Goal: Communication & Community: Answer question/provide support

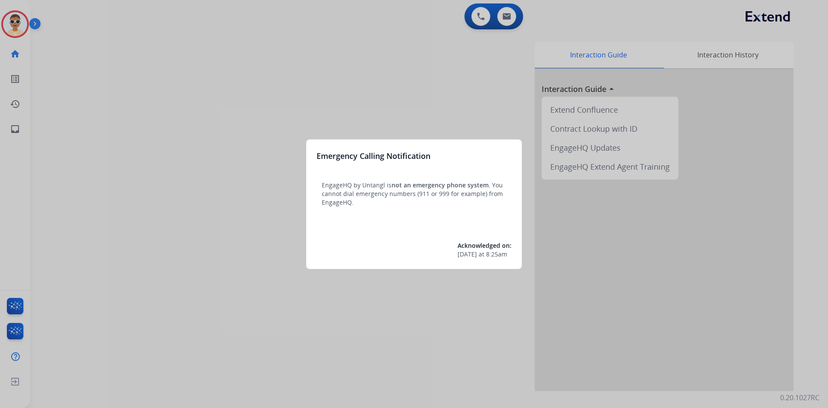
click at [64, 95] on div at bounding box center [414, 204] width 828 height 408
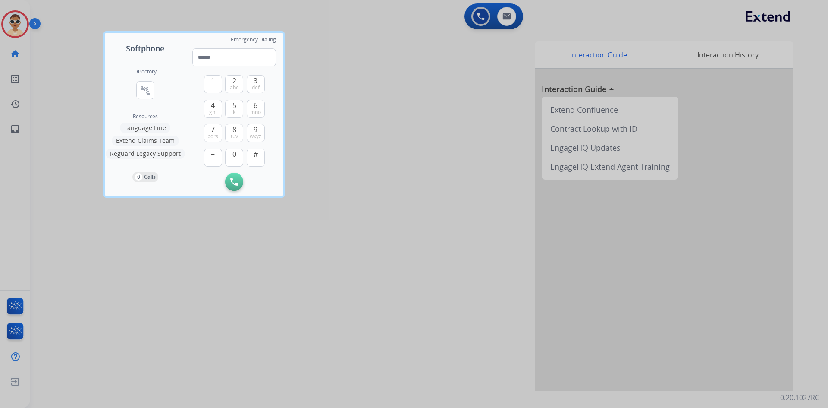
click at [41, 27] on div at bounding box center [414, 204] width 828 height 408
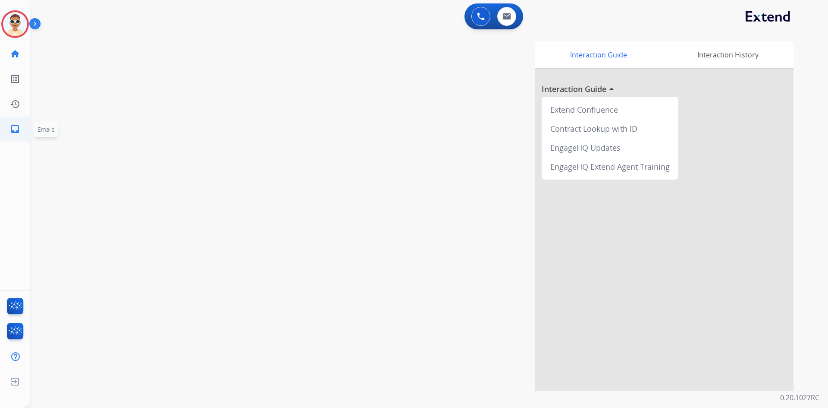
click at [12, 132] on mat-icon "inbox" at bounding box center [15, 129] width 10 height 10
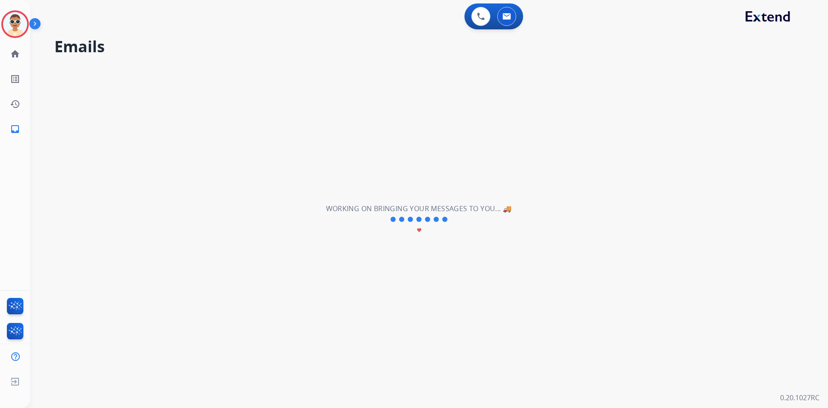
click at [40, 31] on img at bounding box center [36, 25] width 15 height 16
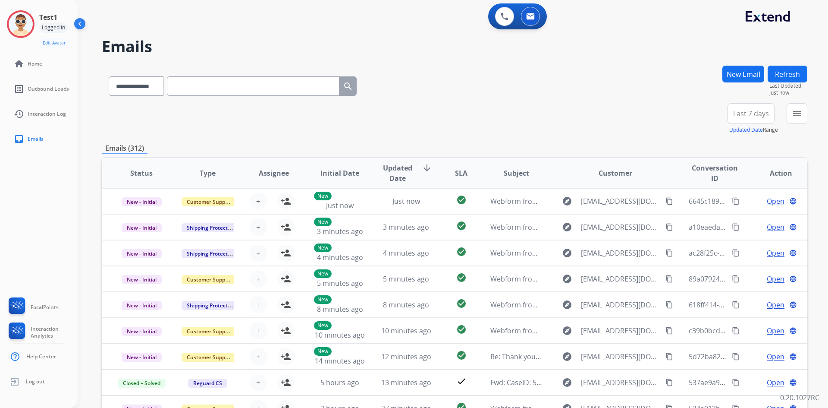
click at [263, 134] on div "**********" at bounding box center [455, 278] width 706 height 425
click at [779, 72] on button "Refresh" at bounding box center [788, 74] width 40 height 17
click at [712, 113] on div "+95" at bounding box center [710, 117] width 21 height 21
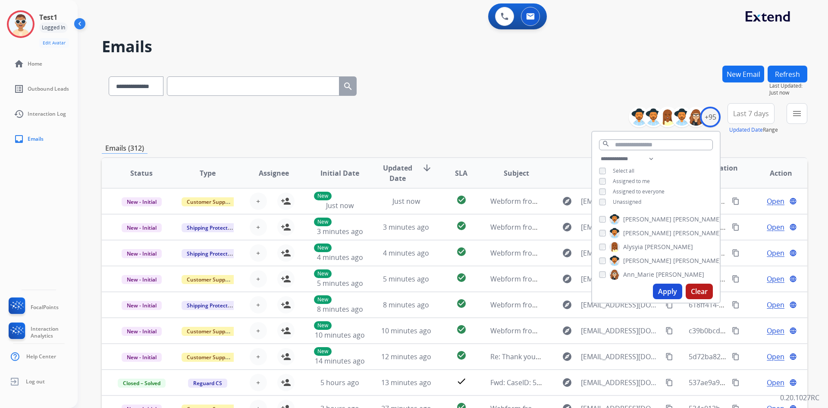
click at [700, 293] on button "Clear" at bounding box center [699, 291] width 27 height 16
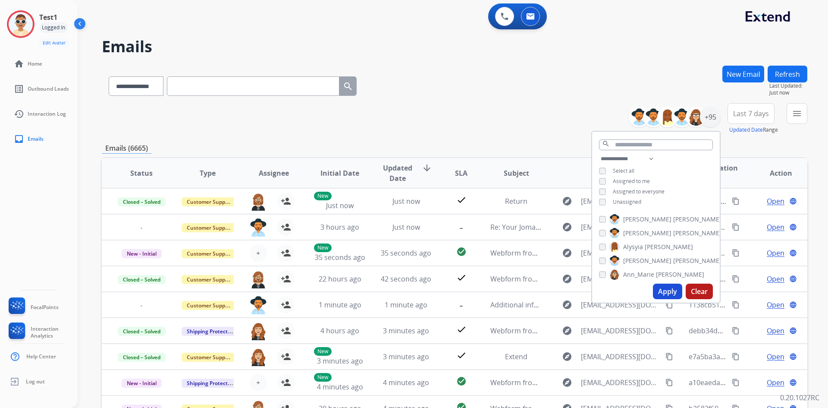
click at [533, 123] on div "**********" at bounding box center [455, 118] width 706 height 31
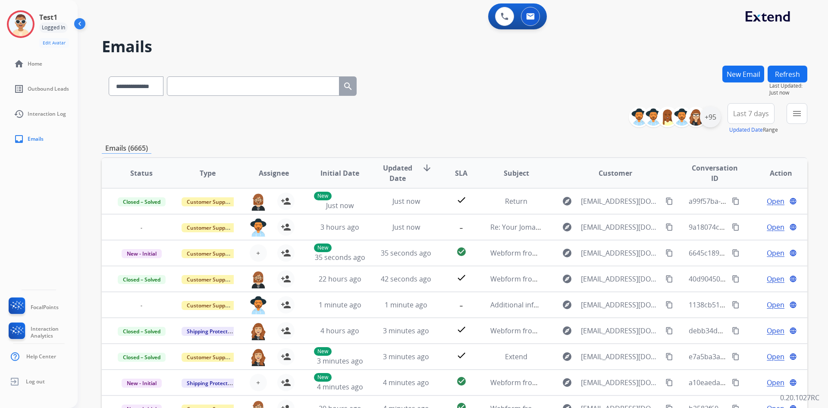
click at [706, 120] on div "+95" at bounding box center [710, 117] width 21 height 21
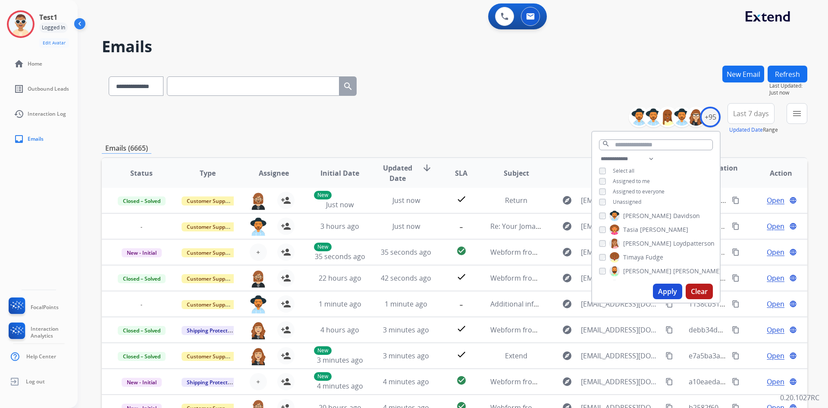
scroll to position [1248, 0]
click at [447, 72] on div "**********" at bounding box center [455, 85] width 706 height 38
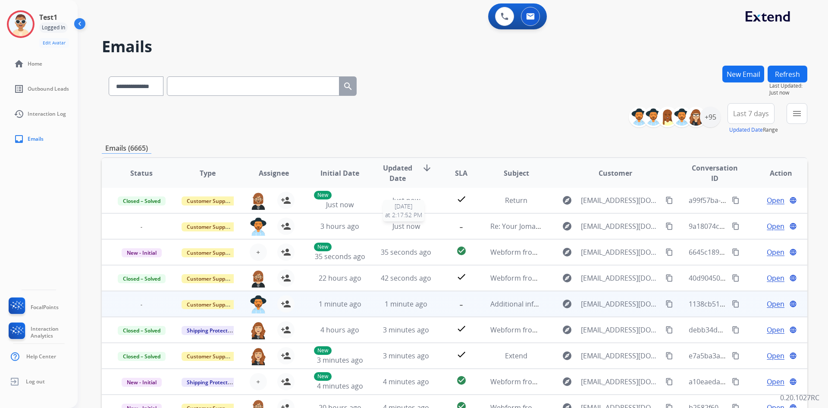
scroll to position [83, 0]
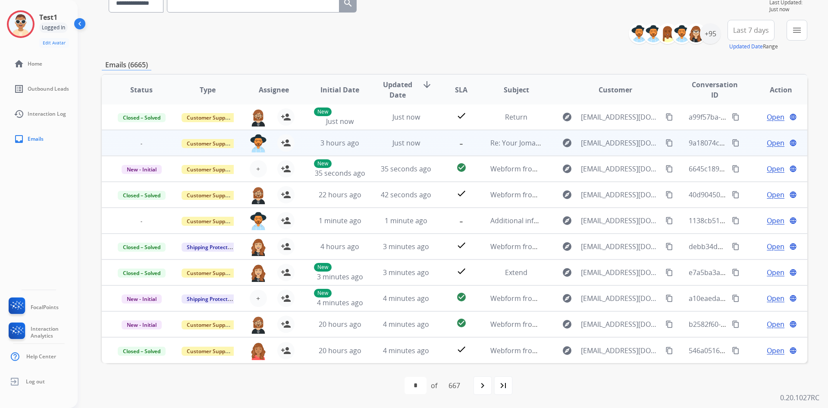
click at [774, 145] on span "Open" at bounding box center [776, 143] width 18 height 10
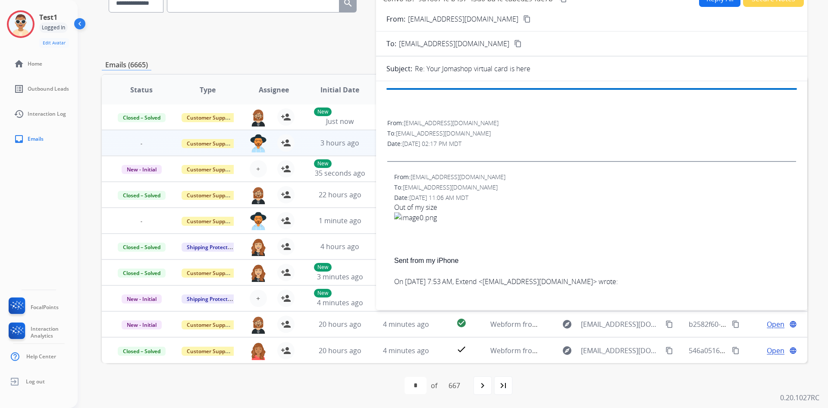
scroll to position [0, 0]
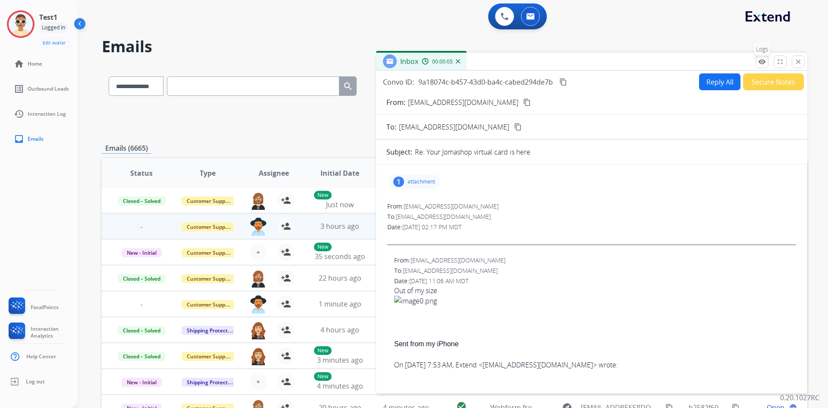
click at [762, 64] on mat-icon "remove_red_eye" at bounding box center [762, 62] width 8 height 8
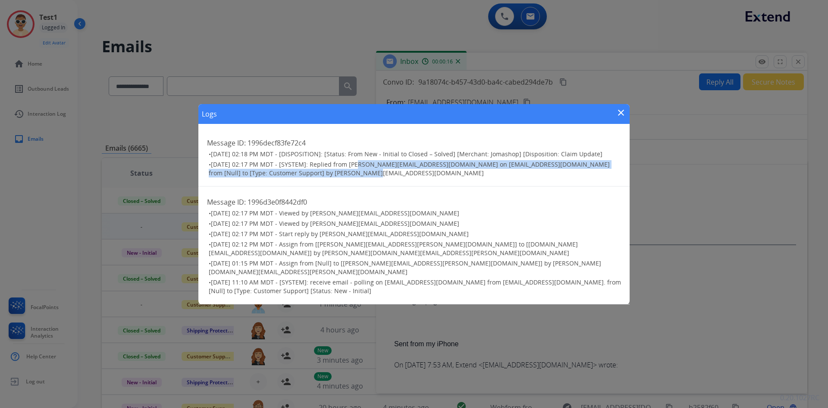
drag, startPoint x: 357, startPoint y: 170, endPoint x: 431, endPoint y: 178, distance: 75.1
click at [431, 177] on h3 "• [DATE] 02:17 PM MDT - [SYSTEM]: Replied from [PERSON_NAME][EMAIL_ADDRESS][DOM…" at bounding box center [415, 168] width 412 height 17
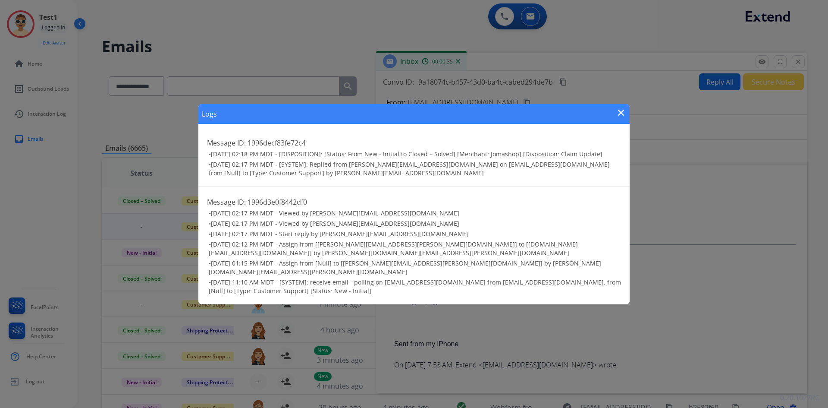
click at [621, 118] on mat-icon "close" at bounding box center [621, 112] width 10 height 10
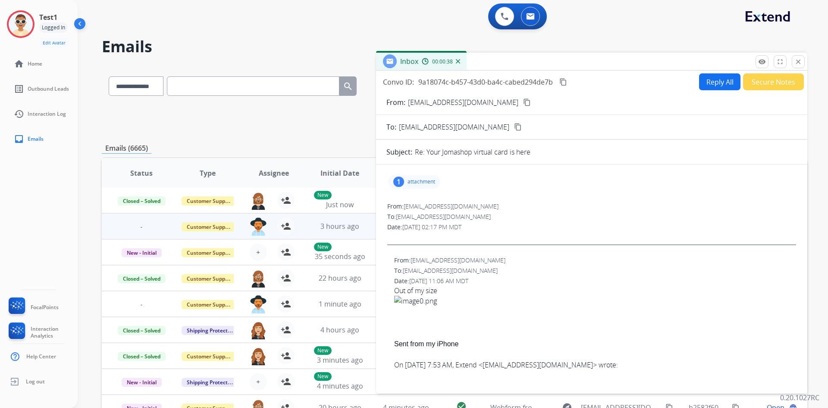
scroll to position [43, 0]
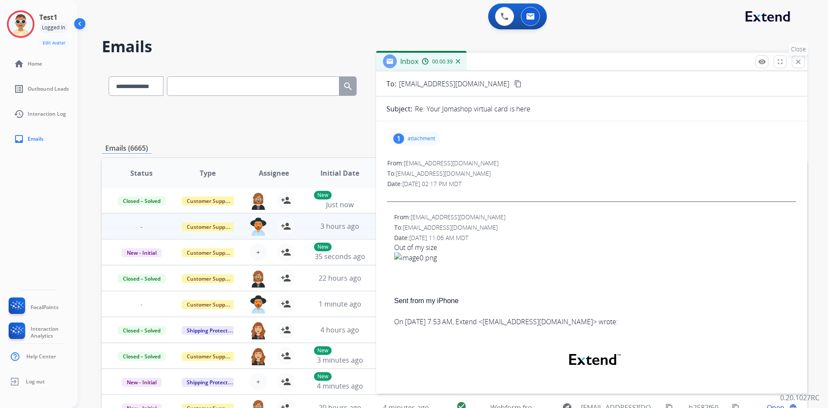
click at [801, 68] on button "close Close" at bounding box center [798, 61] width 13 height 13
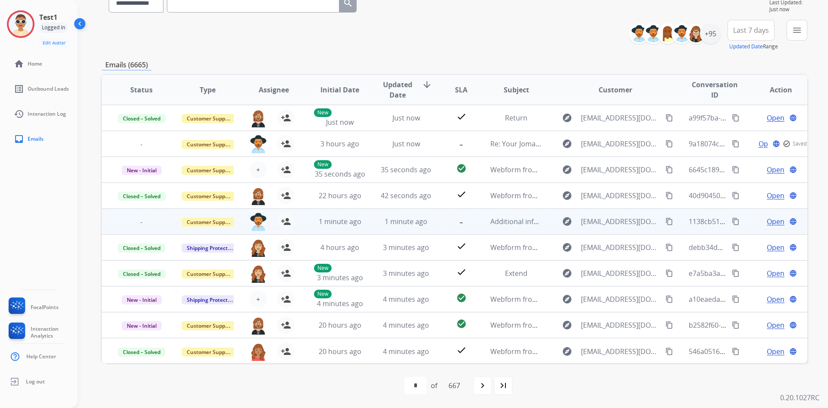
scroll to position [40, 0]
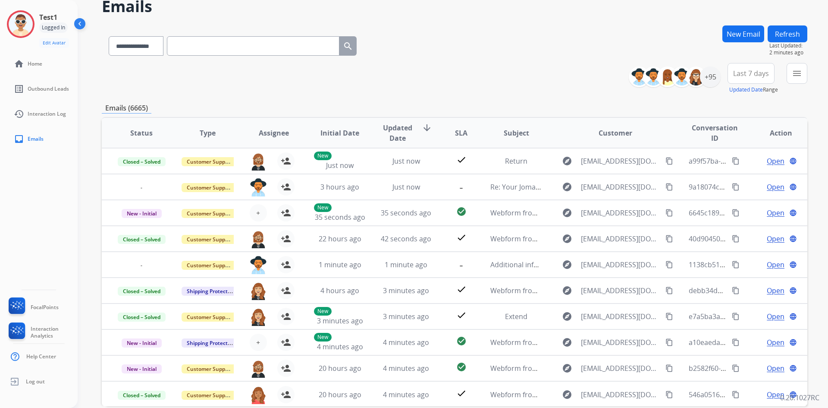
click at [784, 34] on button "Refresh" at bounding box center [788, 33] width 40 height 17
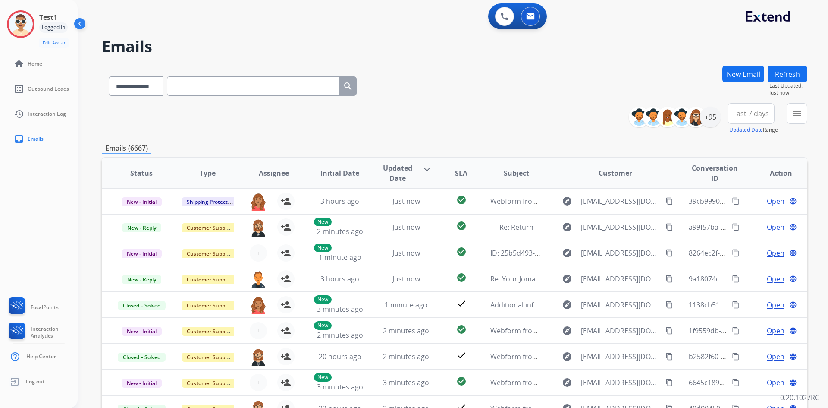
click at [818, 30] on div "**********" at bounding box center [453, 204] width 751 height 408
click at [796, 75] on button "Refresh" at bounding box center [788, 74] width 40 height 17
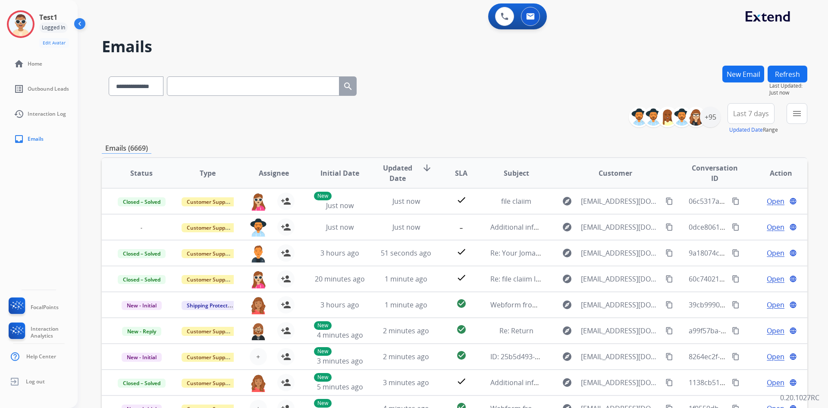
click at [784, 75] on button "Refresh" at bounding box center [788, 74] width 40 height 17
click at [711, 120] on div "+95" at bounding box center [710, 117] width 21 height 21
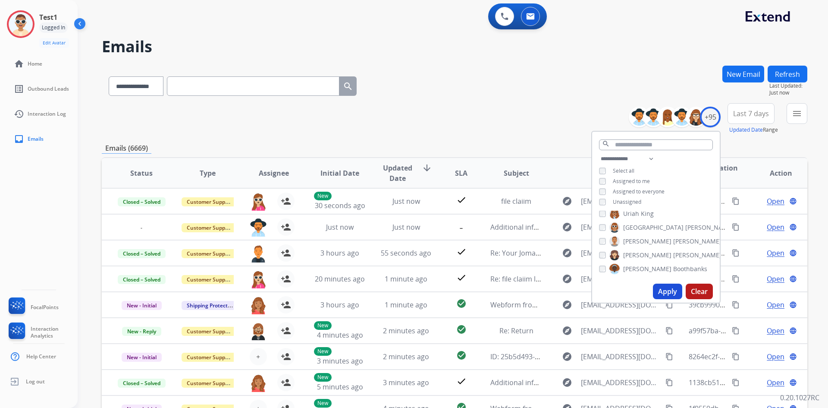
click at [627, 179] on span "Assigned to me" at bounding box center [631, 180] width 37 height 7
click at [623, 199] on span "Unassigned" at bounding box center [627, 201] width 28 height 7
click at [664, 294] on button "Apply" at bounding box center [667, 291] width 29 height 16
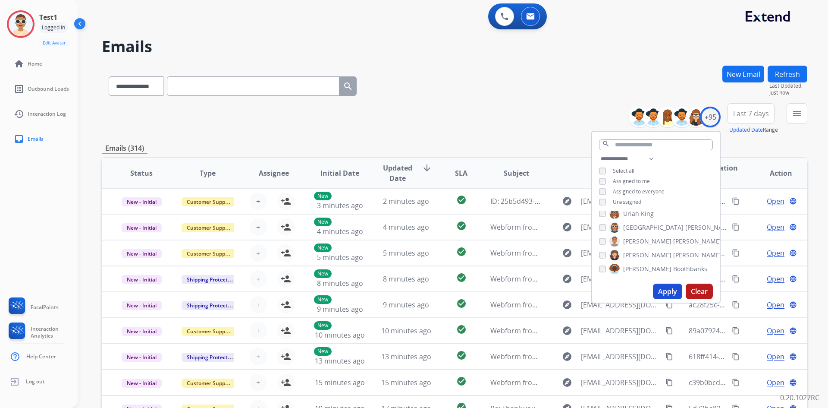
click at [489, 120] on div "**********" at bounding box center [455, 118] width 706 height 31
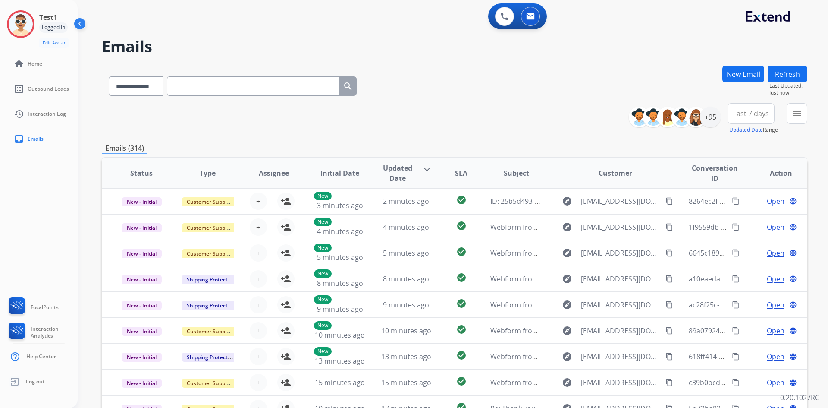
click at [781, 70] on button "Refresh" at bounding box center [788, 74] width 40 height 17
click at [468, 104] on div "**********" at bounding box center [455, 118] width 706 height 31
click at [501, 73] on div "**********" at bounding box center [455, 85] width 706 height 38
click at [781, 75] on button "Refresh" at bounding box center [788, 74] width 40 height 17
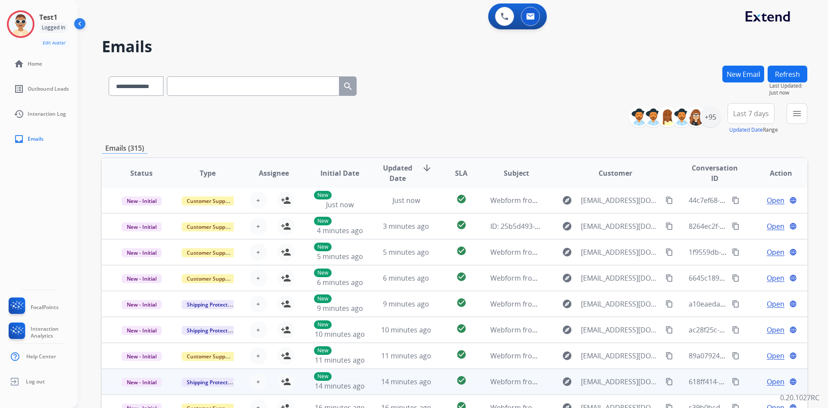
scroll to position [83, 0]
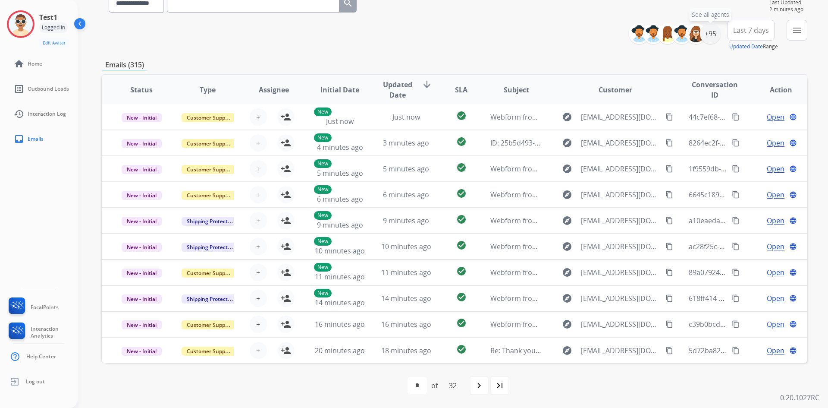
drag, startPoint x: 714, startPoint y: 43, endPoint x: 712, endPoint y: 63, distance: 19.9
click at [714, 42] on div "+95" at bounding box center [710, 33] width 21 height 21
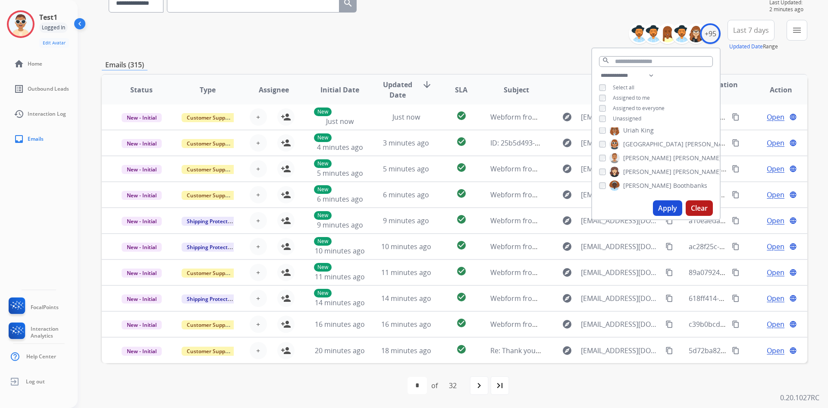
click at [699, 205] on button "Clear" at bounding box center [699, 208] width 27 height 16
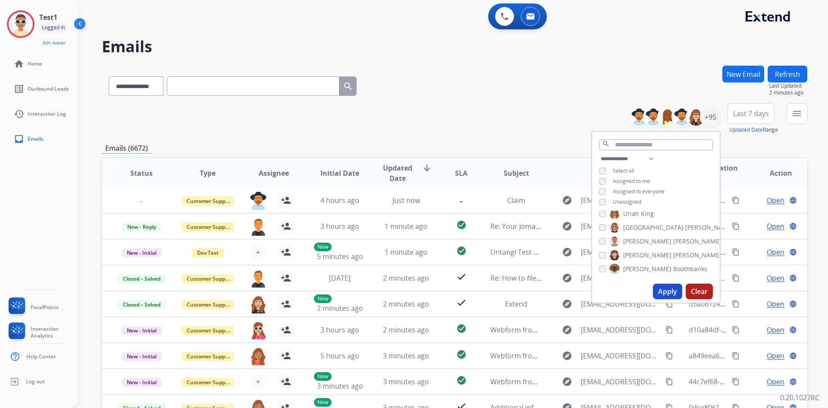
click at [396, 119] on div "**********" at bounding box center [455, 118] width 706 height 31
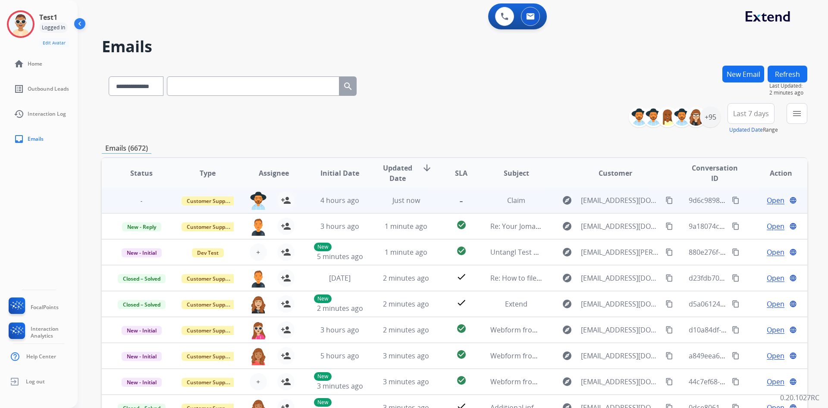
click at [767, 199] on span "Open" at bounding box center [776, 200] width 18 height 10
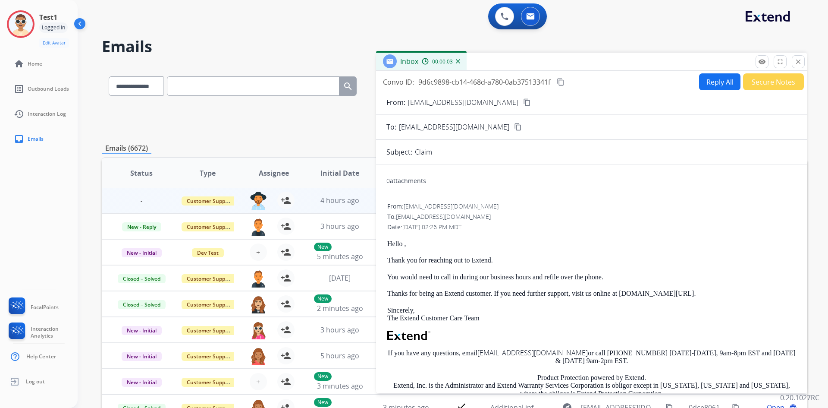
click at [560, 81] on mat-icon "content_copy" at bounding box center [561, 82] width 8 height 8
click at [796, 62] on mat-icon "close" at bounding box center [799, 62] width 8 height 8
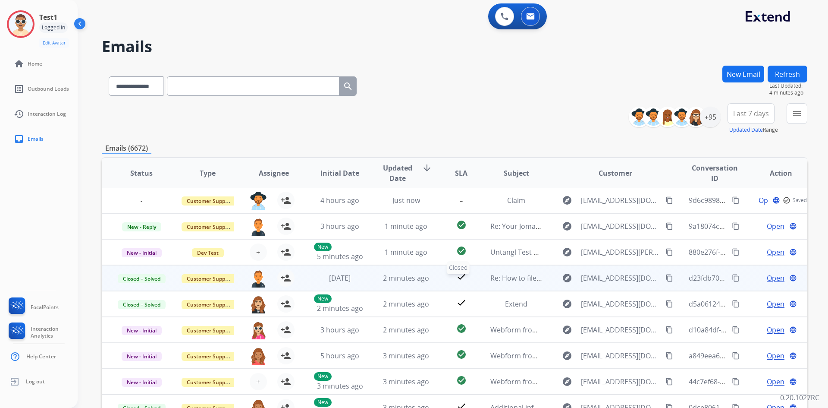
scroll to position [83, 0]
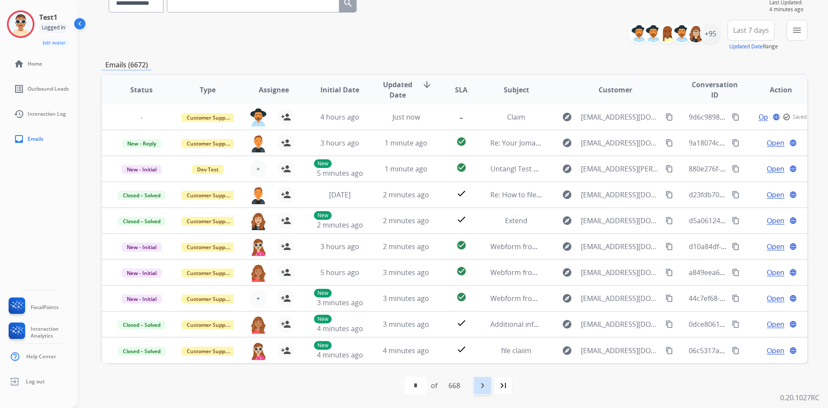
click at [486, 387] on mat-icon "navigate_next" at bounding box center [483, 385] width 10 height 10
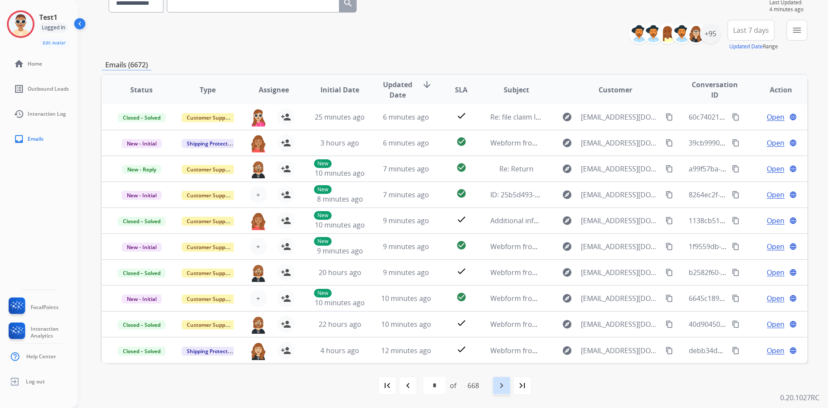
click at [503, 386] on mat-icon "navigate_next" at bounding box center [502, 385] width 10 height 10
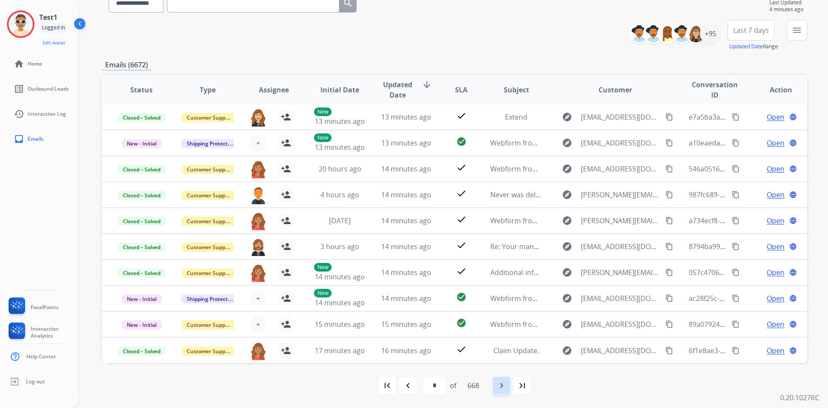
click at [500, 384] on mat-icon "navigate_next" at bounding box center [502, 385] width 10 height 10
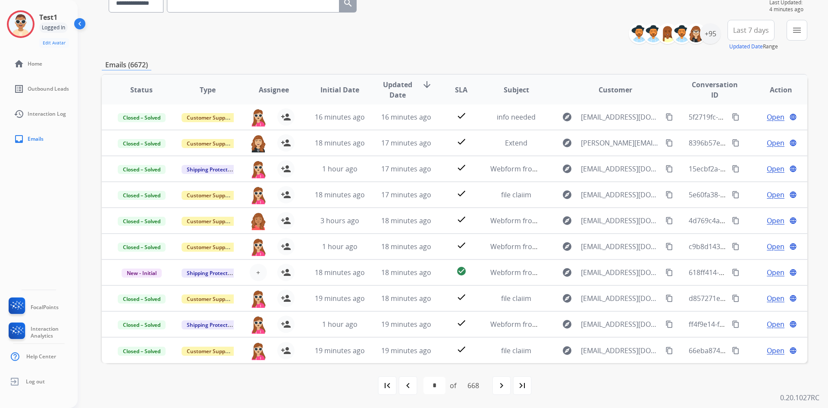
click at [499, 386] on mat-icon "navigate_next" at bounding box center [502, 385] width 10 height 10
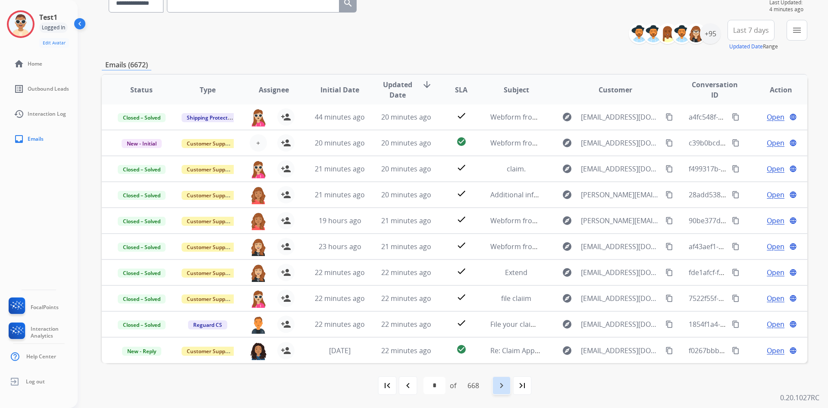
click at [511, 384] on div "navigate_next" at bounding box center [501, 385] width 19 height 19
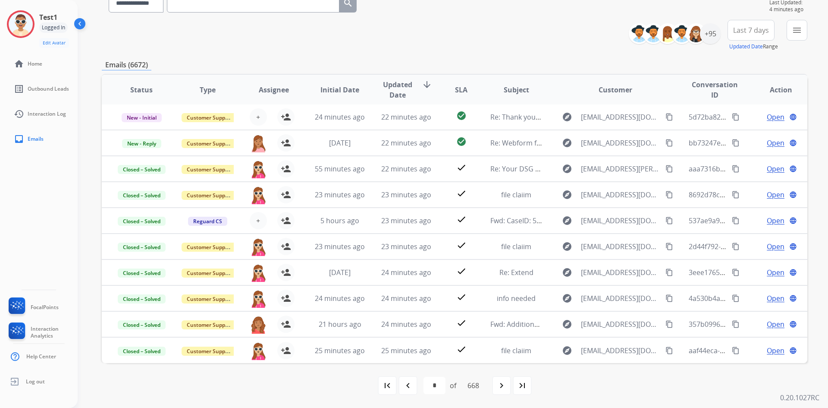
click at [510, 385] on div "navigate_next" at bounding box center [501, 385] width 19 height 19
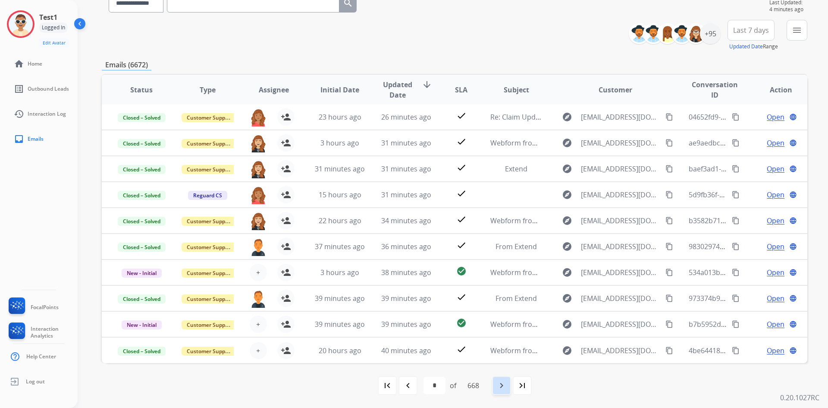
click at [505, 388] on mat-icon "navigate_next" at bounding box center [502, 385] width 10 height 10
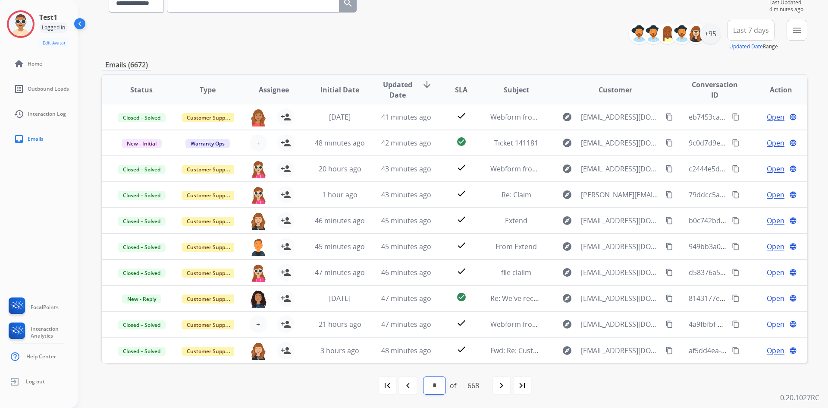
drag, startPoint x: 431, startPoint y: 386, endPoint x: 432, endPoint y: 377, distance: 9.1
click at [431, 386] on select "* * * * * * * * * ** ** ** ** ** ** ** ** ** ** ** ** ** ** ** ** ** ** ** ** *…" at bounding box center [435, 385] width 22 height 17
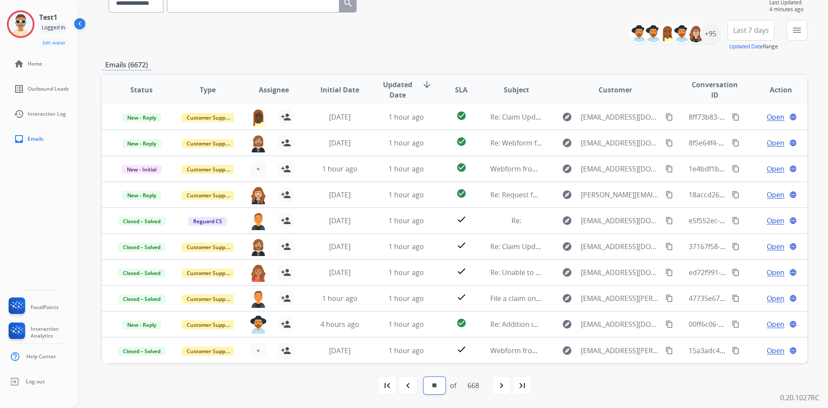
click at [436, 389] on select "* * * * * * * * * ** ** ** ** ** ** ** ** ** ** ** ** ** ** ** ** ** ** ** ** *…" at bounding box center [435, 385] width 22 height 17
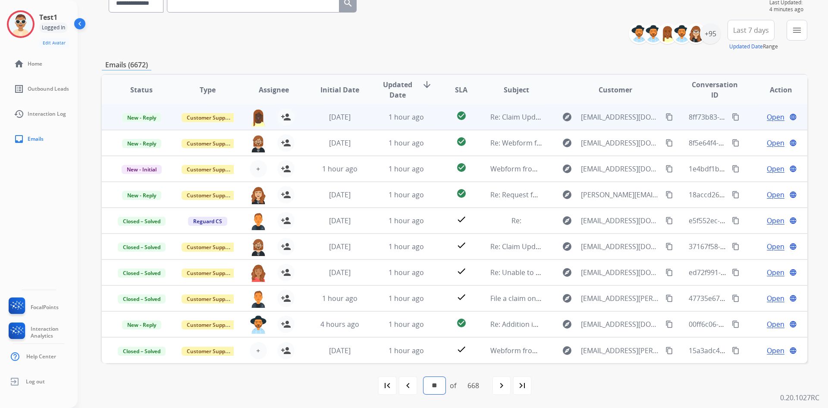
select select "*"
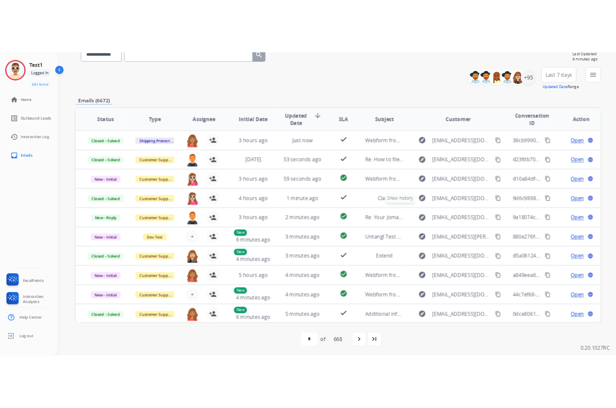
scroll to position [0, 0]
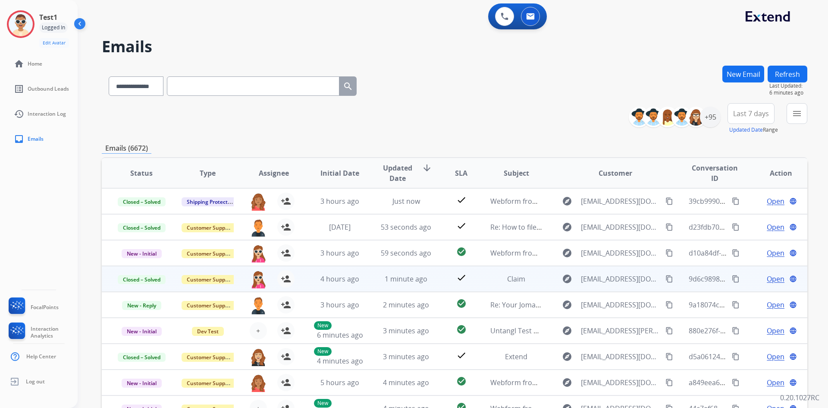
click at [768, 280] on span "Open" at bounding box center [776, 279] width 18 height 10
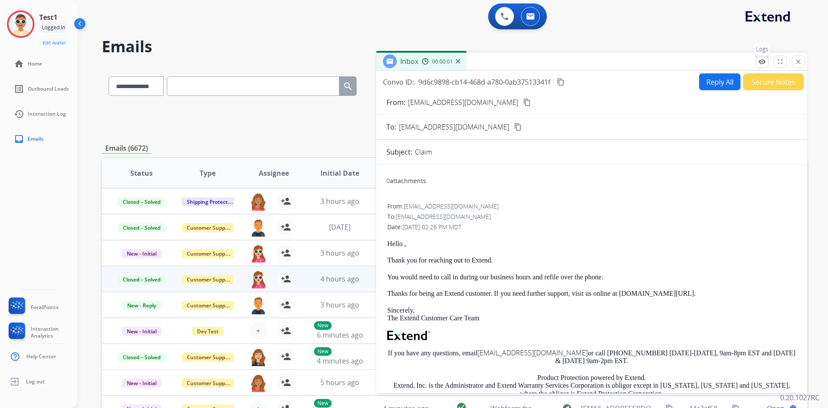
click at [761, 63] on mat-icon "remove_red_eye" at bounding box center [762, 62] width 8 height 8
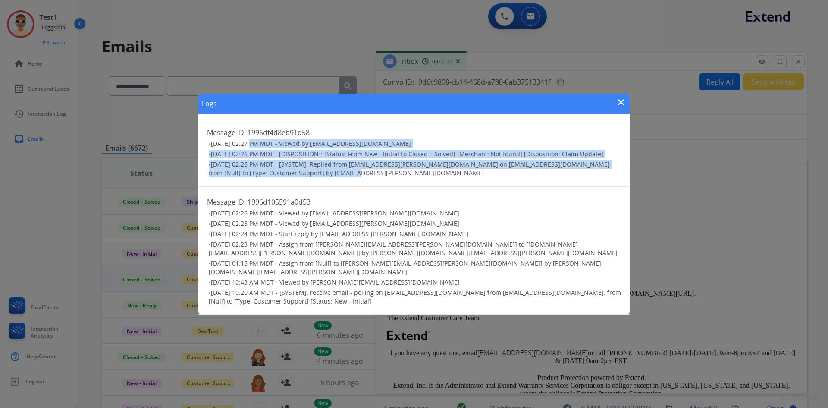
drag, startPoint x: 346, startPoint y: 175, endPoint x: 251, endPoint y: 152, distance: 97.2
click at [251, 152] on ul "• [DATE] 02:27 PM MDT - Viewed by [EMAIL_ADDRESS][DOMAIN_NAME] • [DATE] 02:26 P…" at bounding box center [414, 158] width 414 height 38
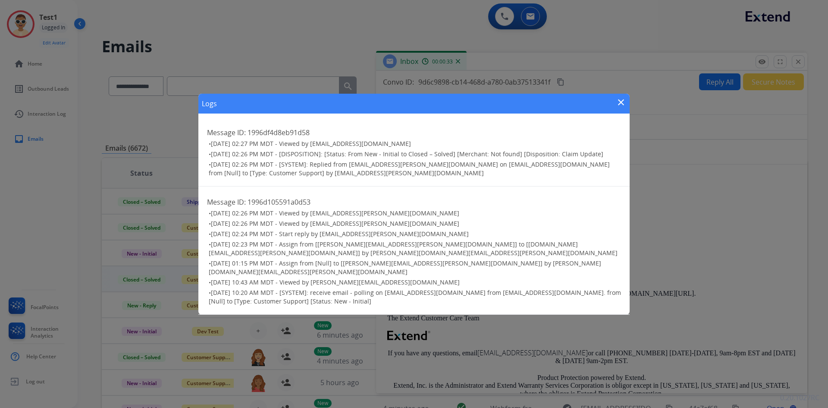
click at [615, 107] on div "Logs close" at bounding box center [413, 104] width 431 height 20
click at [620, 104] on mat-icon "close" at bounding box center [621, 102] width 10 height 10
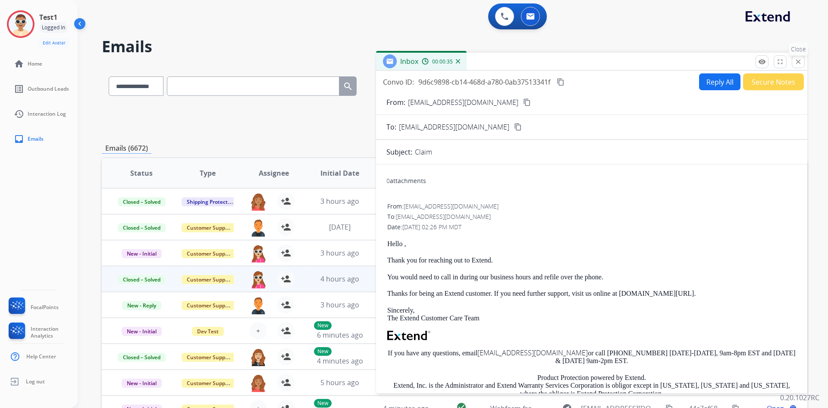
click at [797, 62] on mat-icon "close" at bounding box center [799, 62] width 8 height 8
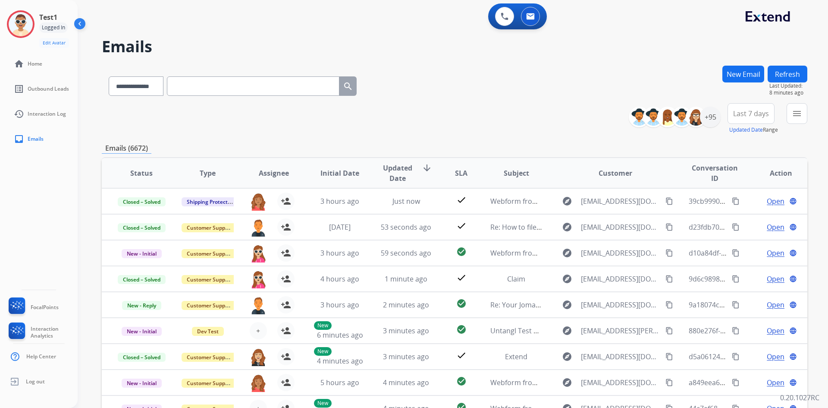
click at [787, 71] on button "Refresh" at bounding box center [788, 74] width 40 height 17
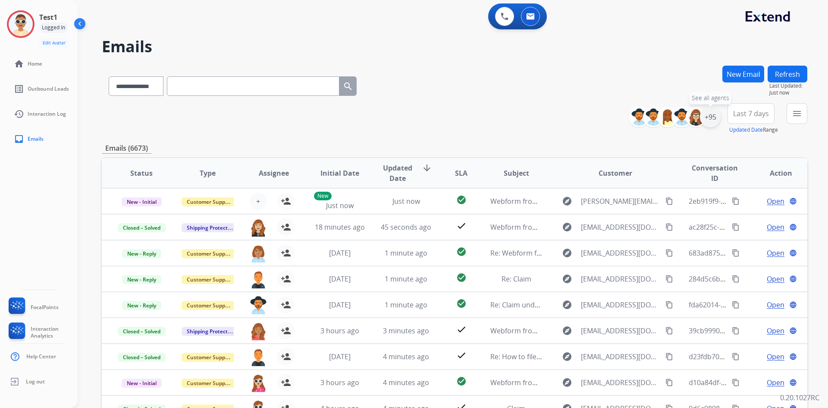
click at [713, 119] on div "+95" at bounding box center [710, 117] width 21 height 21
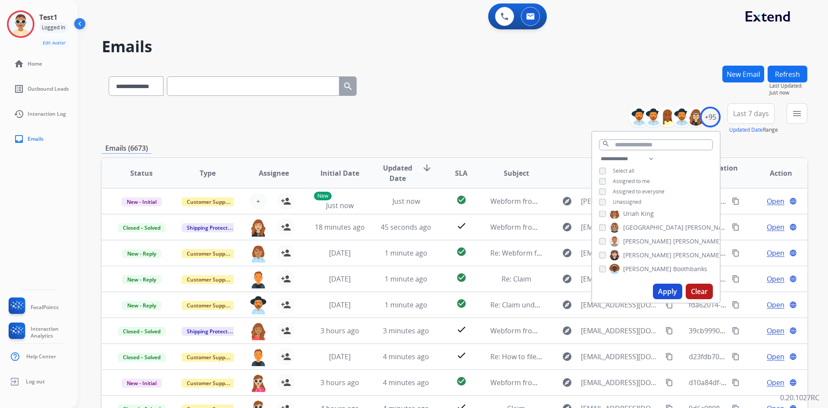
click at [619, 201] on span "Unassigned" at bounding box center [627, 201] width 28 height 7
click at [674, 297] on button "Apply" at bounding box center [667, 291] width 29 height 16
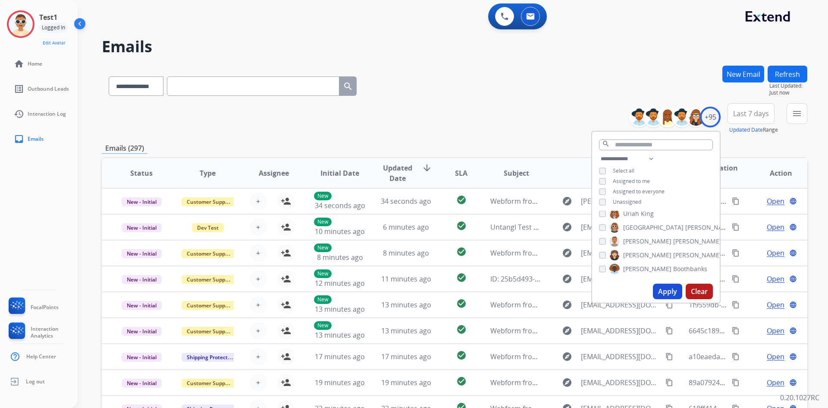
click at [473, 113] on div "**********" at bounding box center [455, 118] width 706 height 31
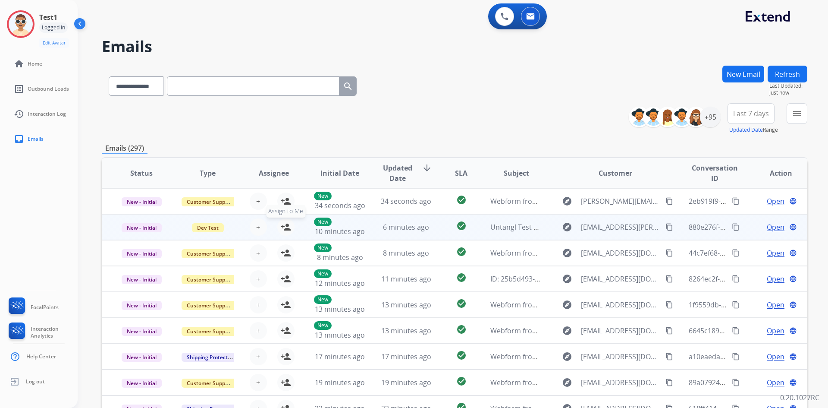
click at [287, 227] on mat-icon "person_add" at bounding box center [286, 227] width 10 height 10
click at [770, 227] on span "Open" at bounding box center [776, 227] width 18 height 10
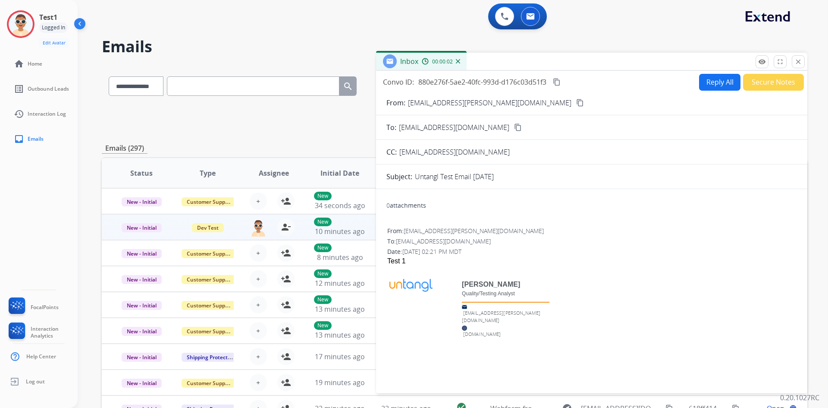
click at [512, 239] on div "To: [EMAIL_ADDRESS][DOMAIN_NAME]" at bounding box center [591, 241] width 409 height 9
click at [504, 238] on div "To: [EMAIL_ADDRESS][DOMAIN_NAME]" at bounding box center [591, 241] width 409 height 9
click at [482, 234] on div "From: [EMAIL_ADDRESS][PERSON_NAME][DOMAIN_NAME]" at bounding box center [591, 231] width 409 height 9
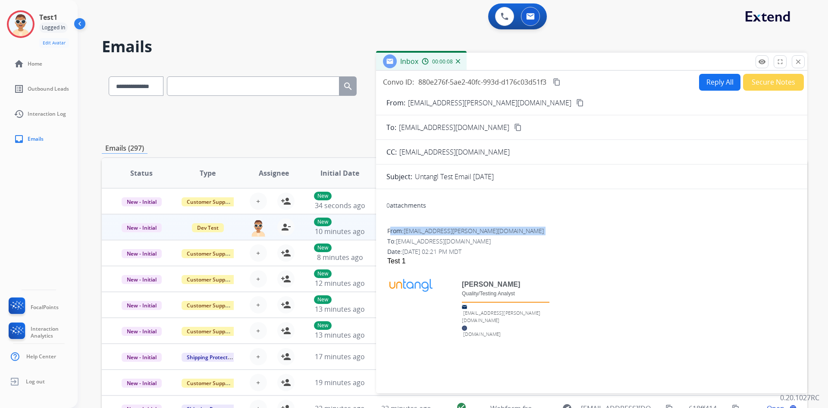
click at [482, 234] on div "From: [EMAIL_ADDRESS][PERSON_NAME][DOMAIN_NAME]" at bounding box center [591, 231] width 409 height 9
click at [448, 239] on span "[EMAIL_ADDRESS][DOMAIN_NAME]" at bounding box center [443, 241] width 95 height 8
drag, startPoint x: 401, startPoint y: 129, endPoint x: 483, endPoint y: 130, distance: 82.0
click at [483, 130] on div "To: [EMAIL_ADDRESS][DOMAIN_NAME] content_copy" at bounding box center [591, 127] width 431 height 10
click at [414, 150] on span "[EMAIL_ADDRESS][DOMAIN_NAME]" at bounding box center [455, 151] width 110 height 9
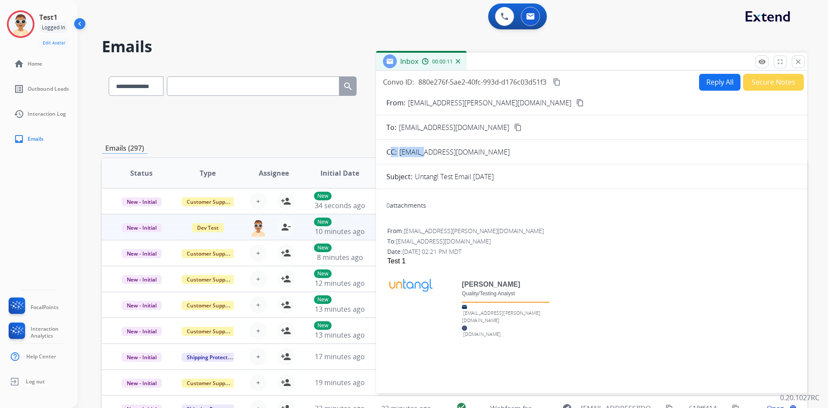
drag, startPoint x: 391, startPoint y: 151, endPoint x: 450, endPoint y: 147, distance: 59.3
click at [432, 147] on div "CC: [EMAIL_ADDRESS][DOMAIN_NAME]" at bounding box center [591, 152] width 431 height 10
click at [407, 103] on div "From: [EMAIL_ADDRESS][PERSON_NAME][DOMAIN_NAME] content_copy" at bounding box center [591, 103] width 431 height 10
click at [702, 84] on button "Reply All" at bounding box center [719, 82] width 41 height 17
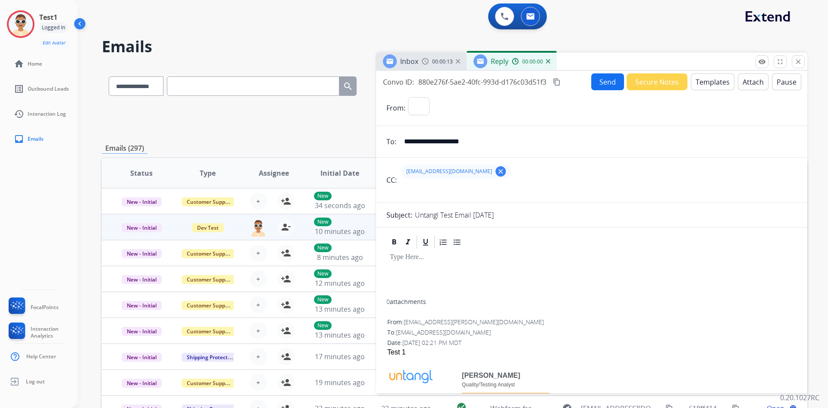
select select "**********"
click at [413, 278] on div at bounding box center [592, 274] width 411 height 49
click at [608, 82] on button "Send" at bounding box center [608, 81] width 33 height 17
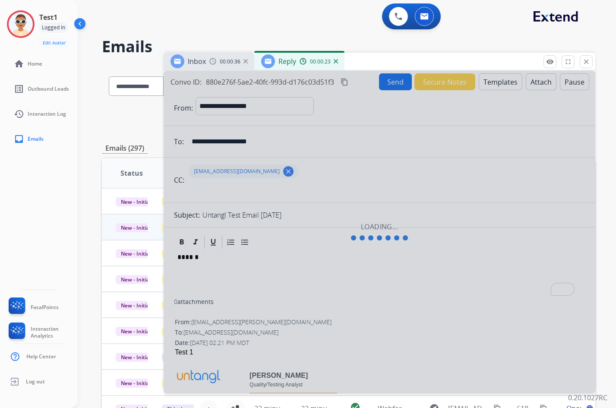
click at [309, 108] on div at bounding box center [379, 232] width 431 height 322
